Goal: Find specific page/section: Find specific page/section

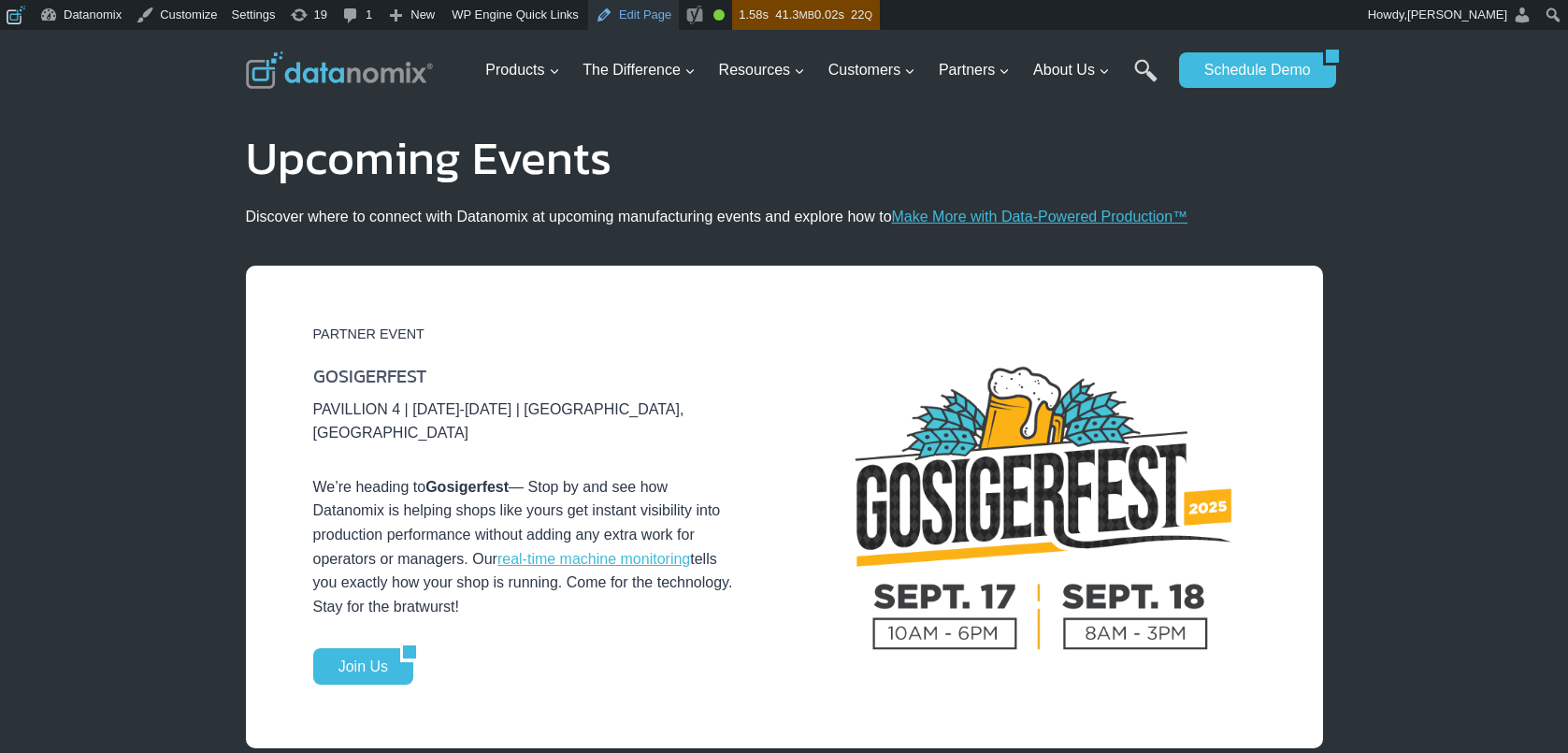
click at [636, 7] on link "Edit Page" at bounding box center [634, 14] width 91 height 30
